Goal: Find specific page/section: Find specific page/section

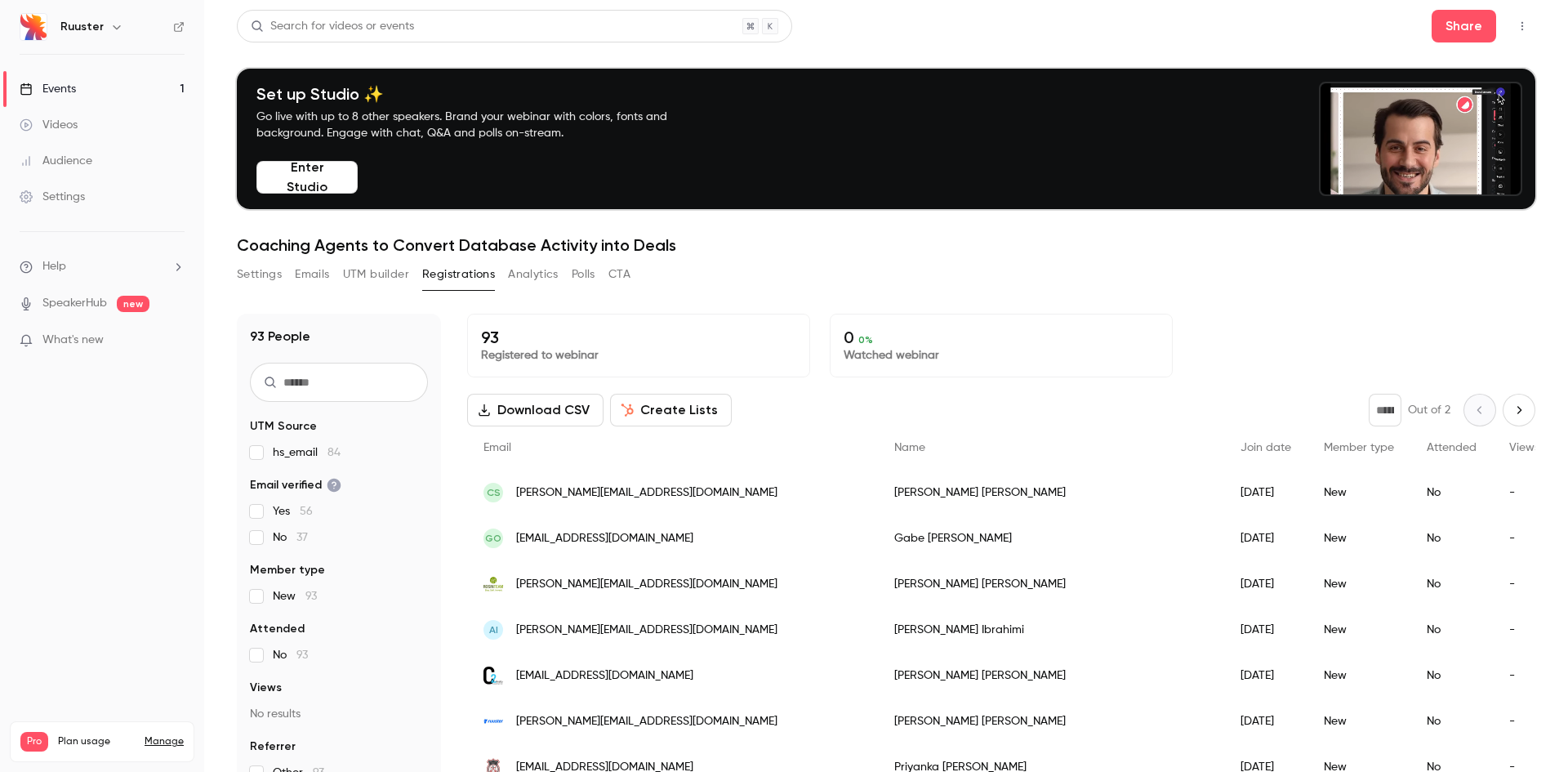
scroll to position [817, 0]
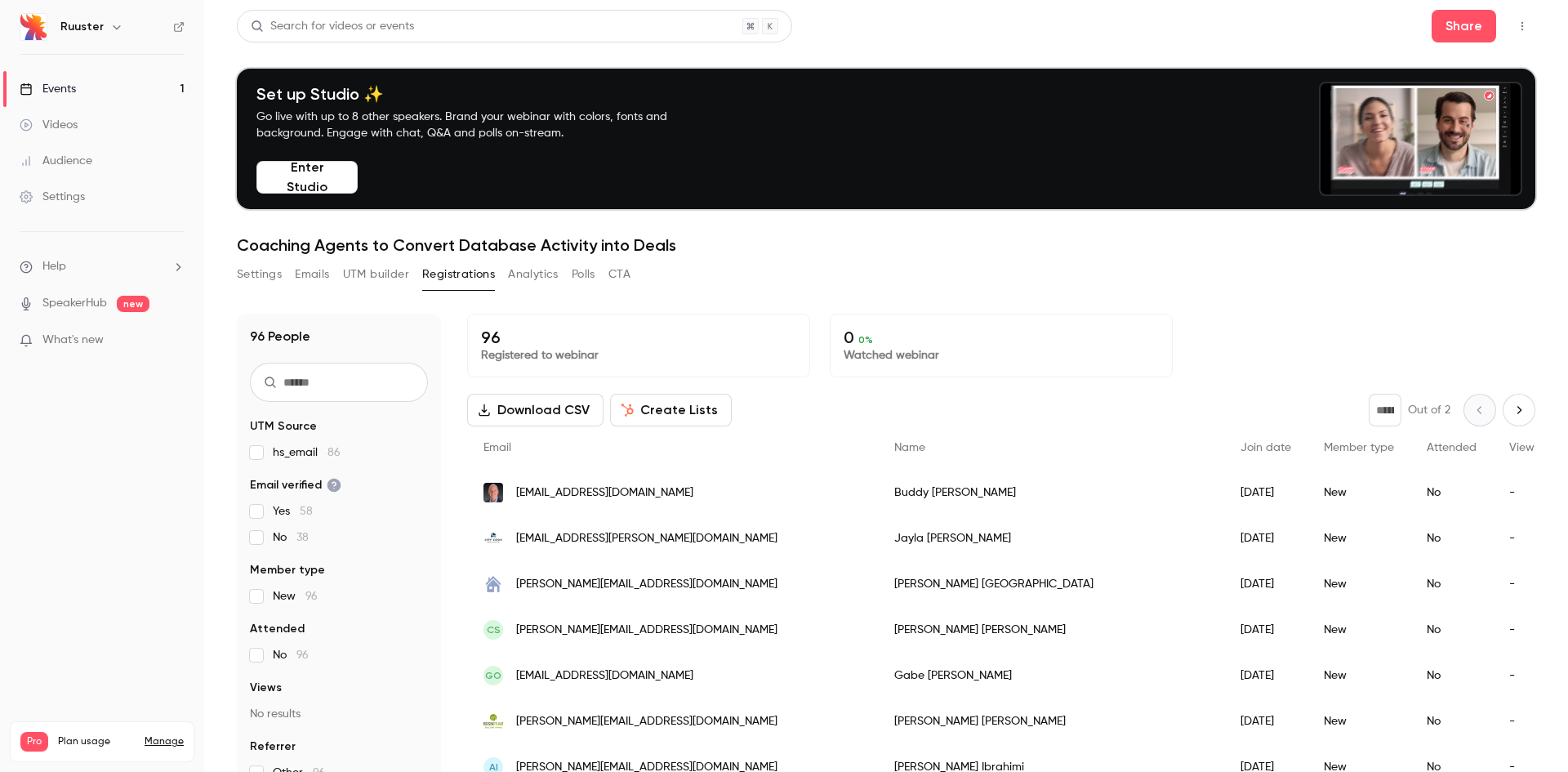
scroll to position [82, 0]
